Goal: Task Accomplishment & Management: Contribute content

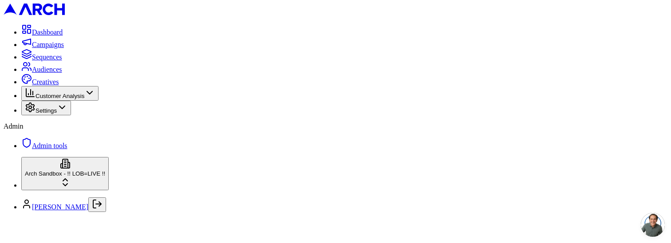
click at [97, 216] on html "Dashboard Campaigns Sequences Audiences Creatives Customer Analysis Settings Ad…" at bounding box center [335, 109] width 671 height 219
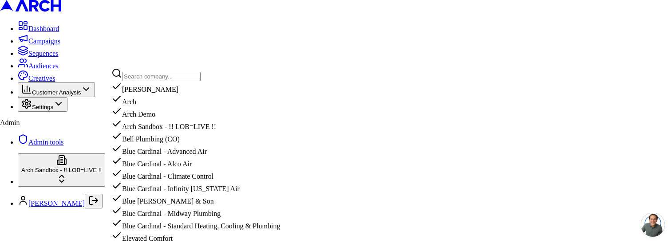
click at [207, 57] on html "Dashboard Campaigns Sequences Audiences Creatives Customer Analysis Settings Ad…" at bounding box center [335, 108] width 671 height 216
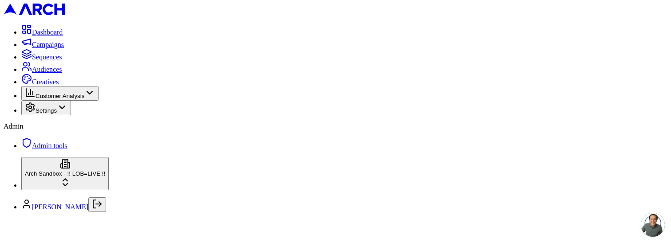
click at [59, 86] on span "Creatives" at bounding box center [45, 82] width 27 height 8
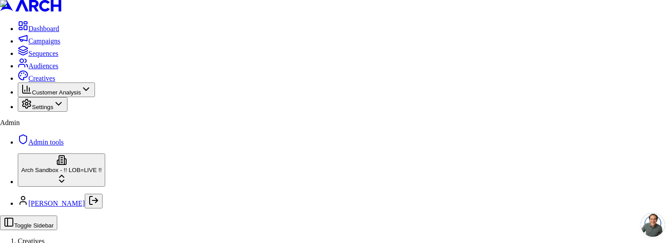
type input "test"
